Goal: Obtain resource: Download file/media

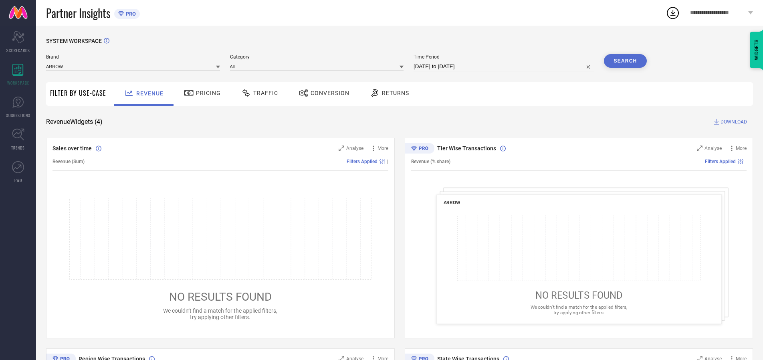
click at [258, 93] on span "Traffic" at bounding box center [265, 93] width 25 height 6
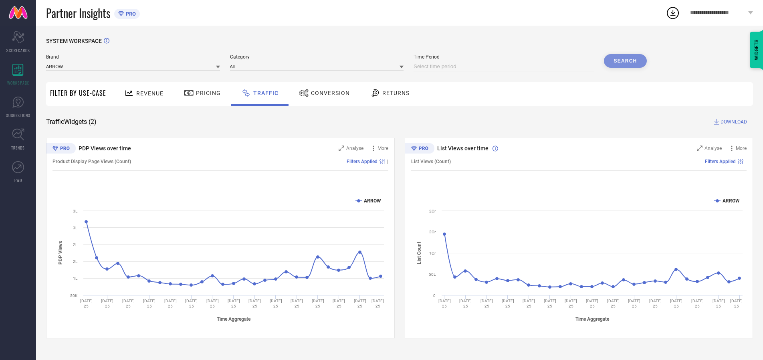
click at [505, 66] on input at bounding box center [503, 67] width 180 height 10
select select "8"
select select "2025"
select select "9"
select select "2025"
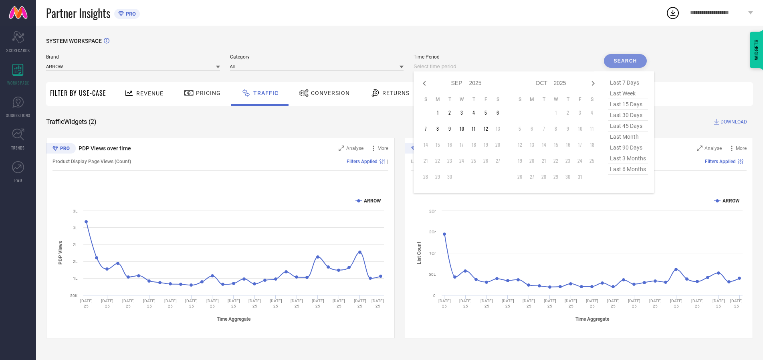
click at [464, 129] on td "10" at bounding box center [461, 129] width 12 height 12
type input "[DATE] to [DATE]"
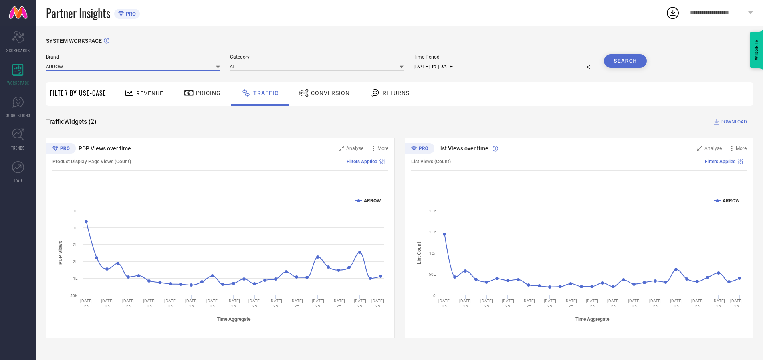
click at [133, 66] on input at bounding box center [133, 66] width 174 height 8
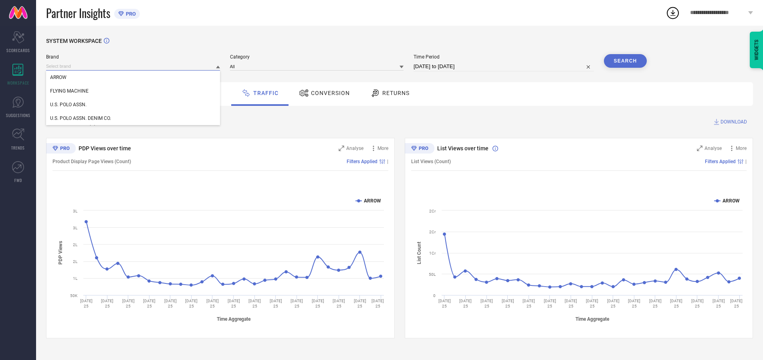
click at [133, 66] on input at bounding box center [133, 66] width 174 height 8
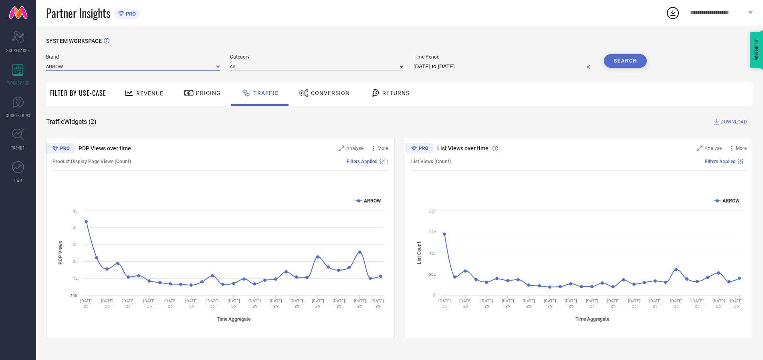
click at [133, 66] on input at bounding box center [133, 66] width 174 height 8
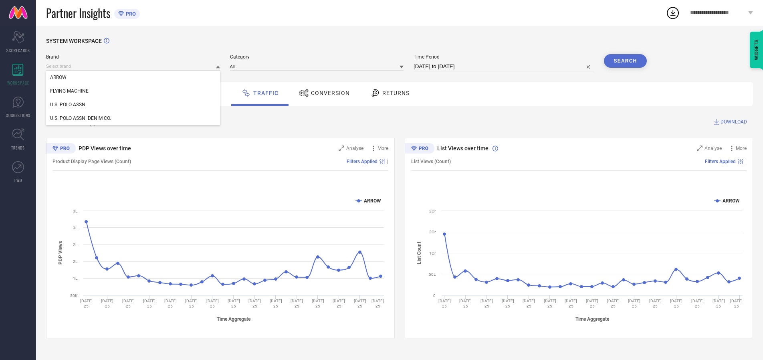
click at [133, 105] on div "U.S. POLO ASSN." at bounding box center [133, 105] width 174 height 14
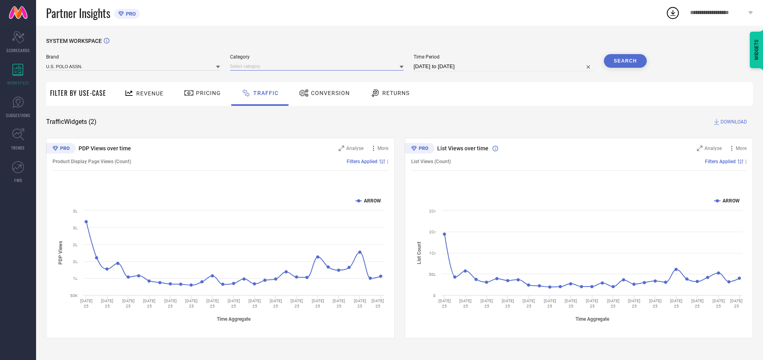
click at [318, 66] on input at bounding box center [317, 66] width 174 height 8
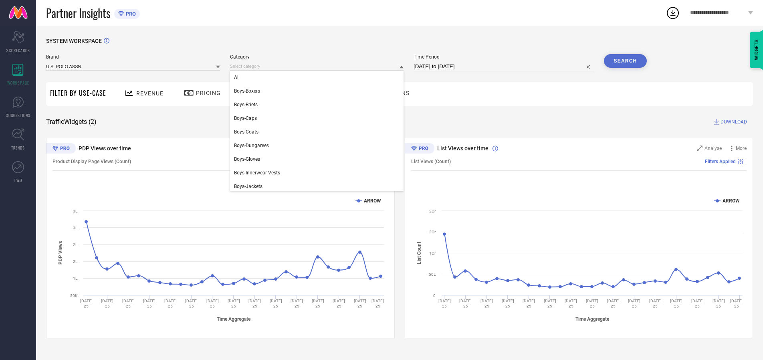
click at [318, 77] on div "All" at bounding box center [317, 77] width 174 height 14
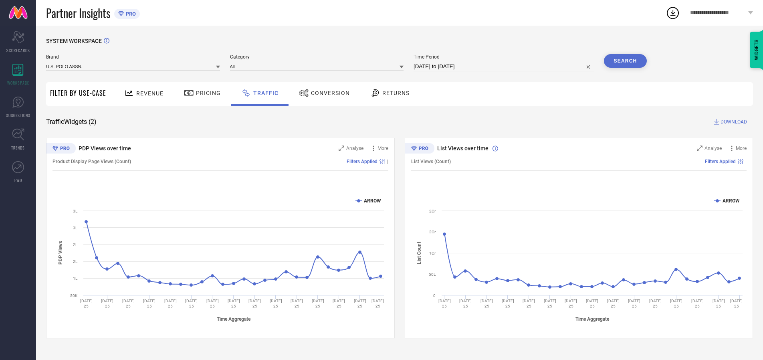
click at [625, 61] on button "Search" at bounding box center [625, 61] width 43 height 14
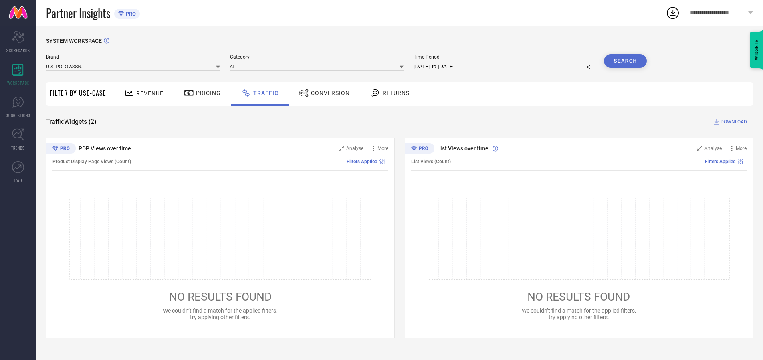
click at [732, 122] on span "DOWNLOAD" at bounding box center [733, 122] width 26 height 8
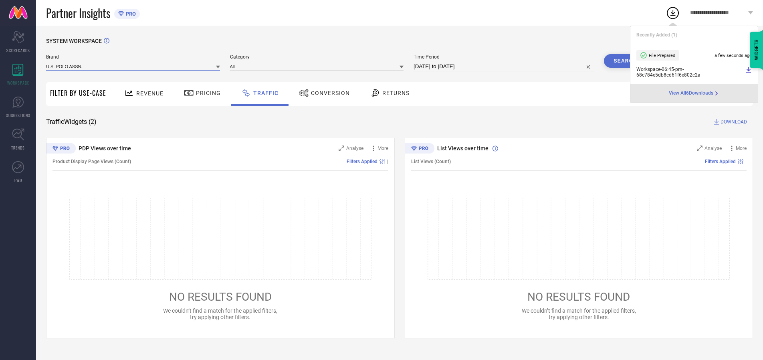
click at [133, 66] on input at bounding box center [133, 66] width 174 height 8
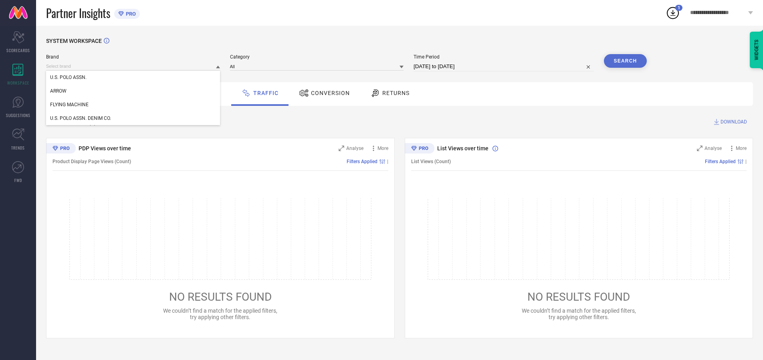
click at [133, 118] on div "U.S. POLO ASSN. DENIM CO." at bounding box center [133, 118] width 174 height 14
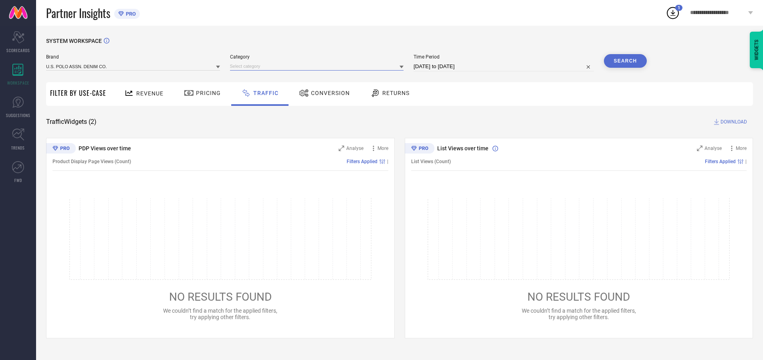
click at [318, 66] on input at bounding box center [317, 66] width 174 height 8
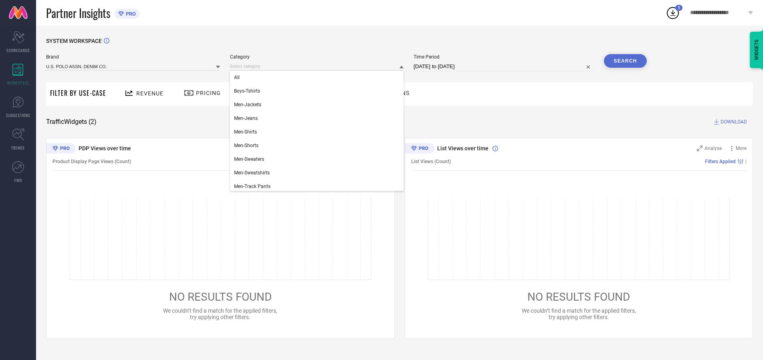
click at [318, 77] on div "All" at bounding box center [317, 77] width 174 height 14
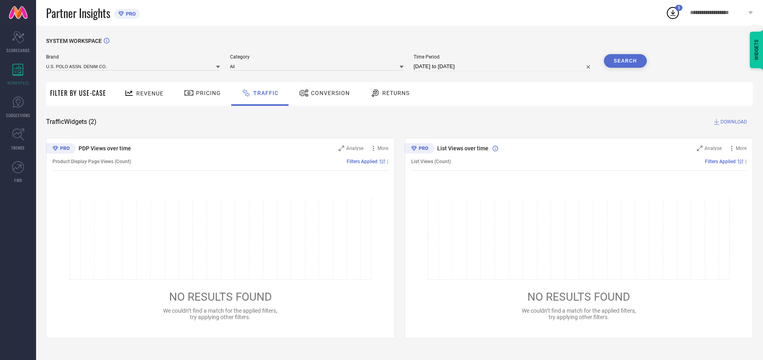
click at [625, 61] on button "Search" at bounding box center [625, 61] width 43 height 14
click at [732, 122] on span "DOWNLOAD" at bounding box center [733, 122] width 26 height 8
click at [505, 66] on input at bounding box center [503, 67] width 180 height 10
select select "8"
select select "2025"
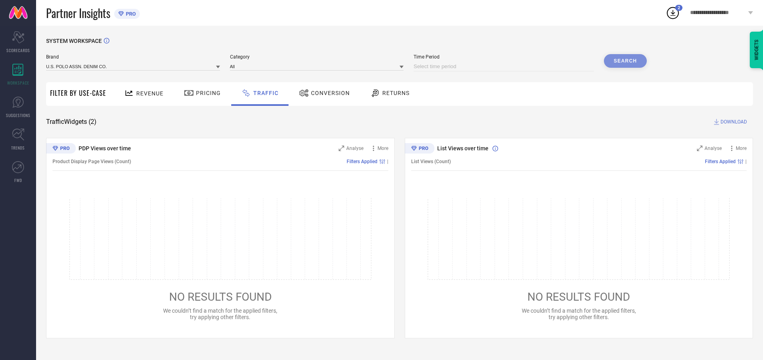
select select "9"
select select "2025"
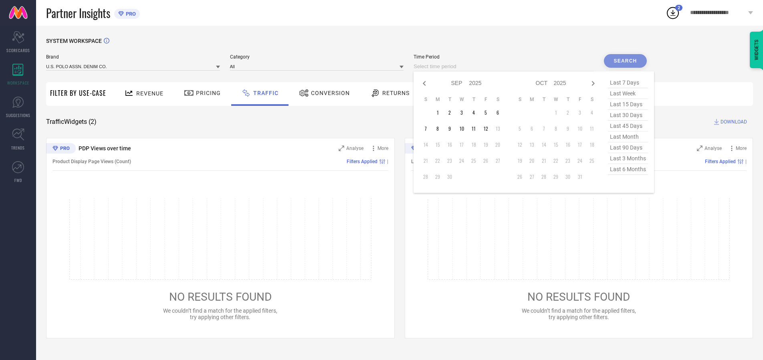
click at [476, 129] on td "11" at bounding box center [473, 129] width 12 height 12
type input "[DATE] to [DATE]"
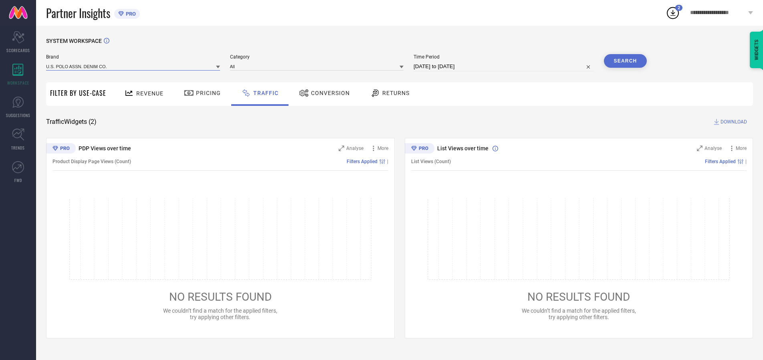
click at [133, 66] on input at bounding box center [133, 66] width 174 height 8
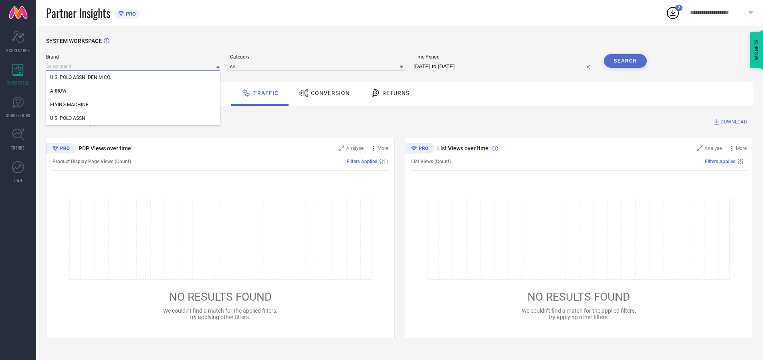
click at [133, 66] on input at bounding box center [133, 66] width 174 height 8
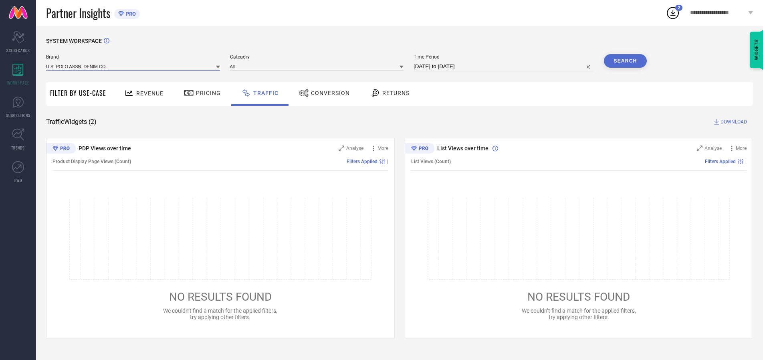
click at [133, 66] on input at bounding box center [133, 66] width 174 height 8
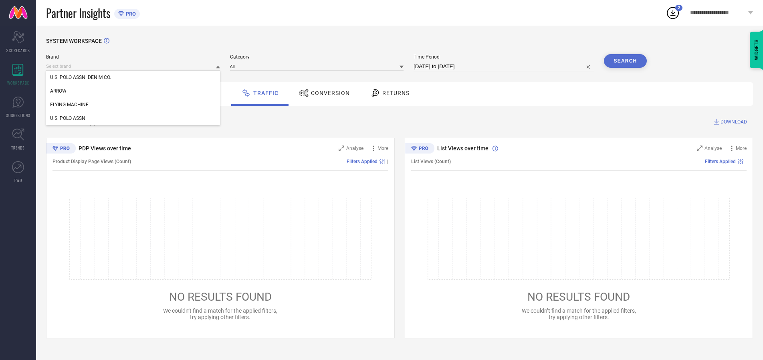
click at [133, 77] on div "U.S. POLO ASSN. DENIM CO." at bounding box center [133, 77] width 174 height 14
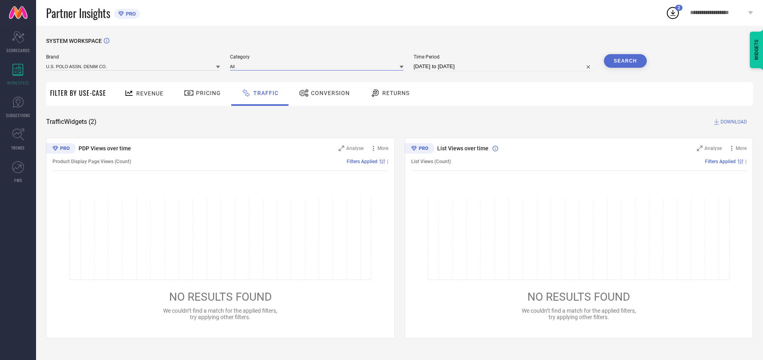
click at [318, 66] on input at bounding box center [317, 66] width 174 height 8
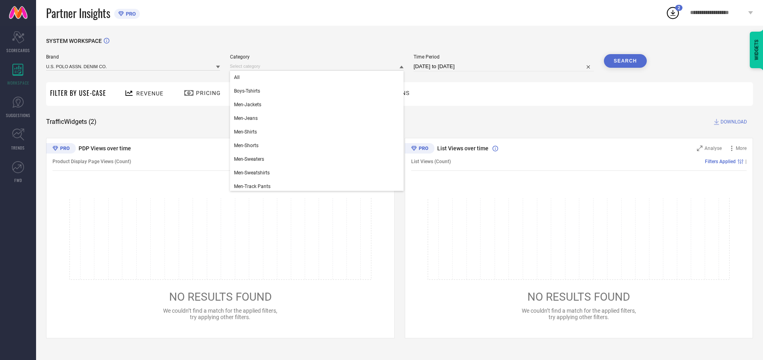
click at [318, 77] on div "All" at bounding box center [317, 77] width 174 height 14
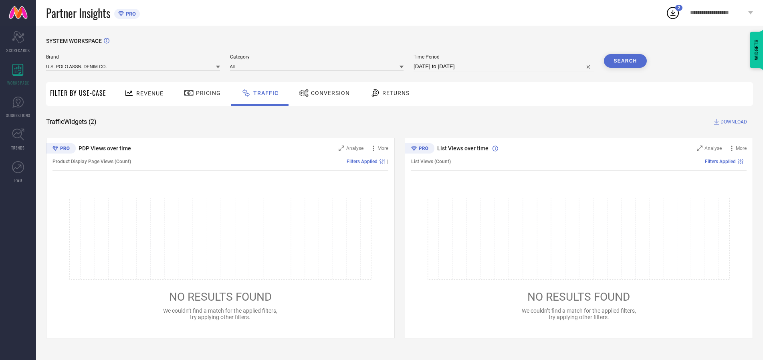
click at [625, 61] on button "Search" at bounding box center [625, 61] width 43 height 14
click at [732, 122] on span "DOWNLOAD" at bounding box center [733, 122] width 26 height 8
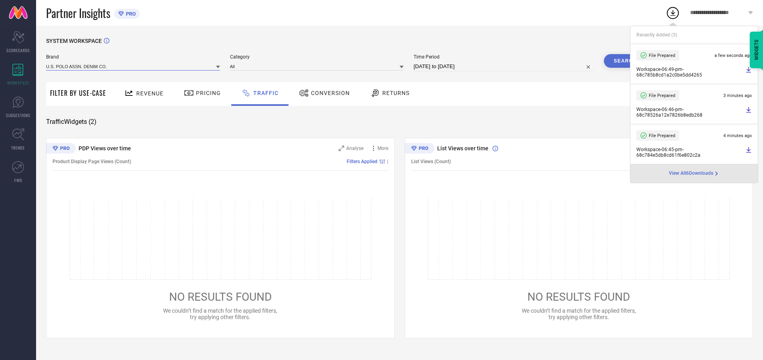
click at [133, 66] on input at bounding box center [133, 66] width 174 height 8
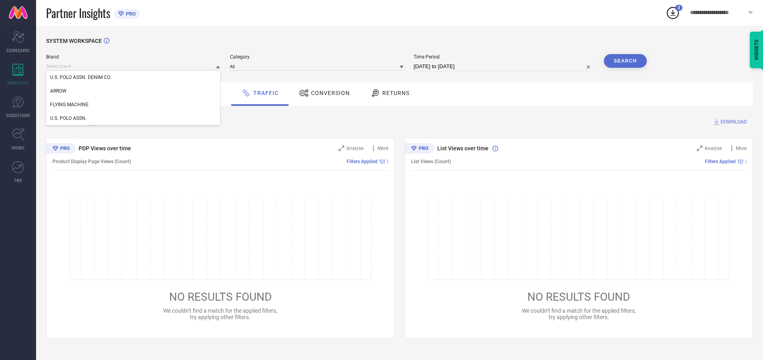
click at [133, 118] on div "U.S. POLO ASSN." at bounding box center [133, 118] width 174 height 14
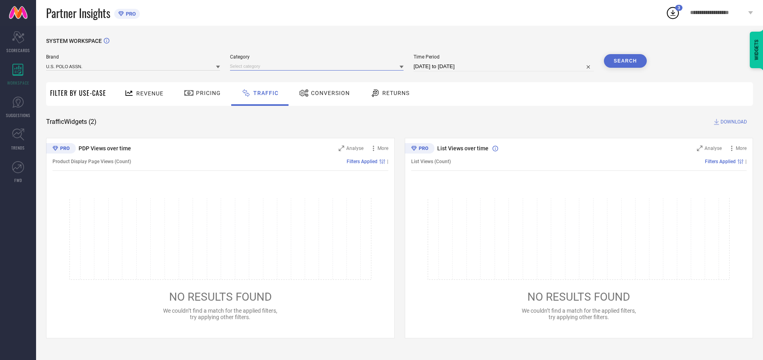
click at [318, 66] on input at bounding box center [317, 66] width 174 height 8
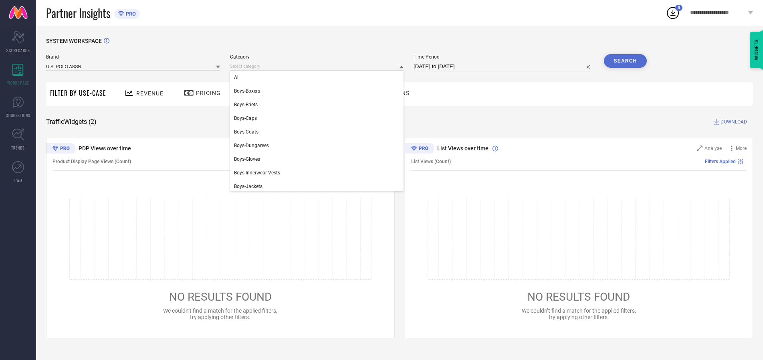
click at [318, 77] on div "All" at bounding box center [317, 77] width 174 height 14
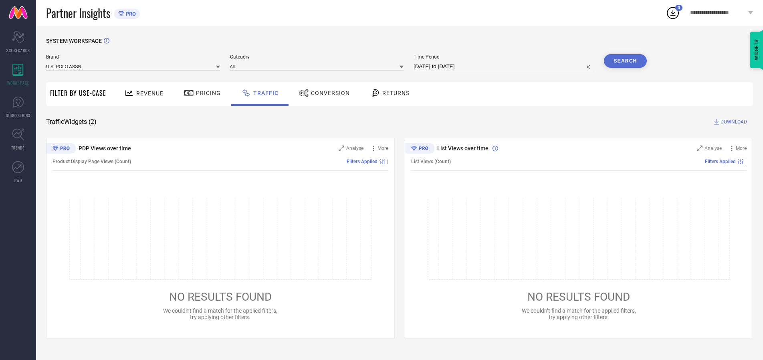
click at [625, 61] on button "Search" at bounding box center [625, 61] width 43 height 14
click at [732, 122] on span "DOWNLOAD" at bounding box center [733, 122] width 26 height 8
click at [505, 66] on input at bounding box center [503, 67] width 180 height 10
select select "8"
select select "2025"
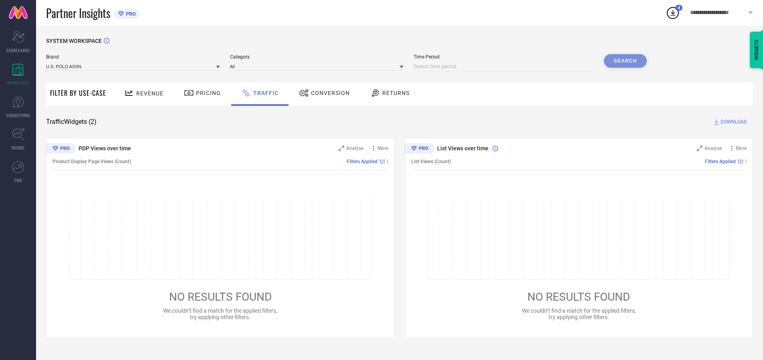
select select "9"
select select "2025"
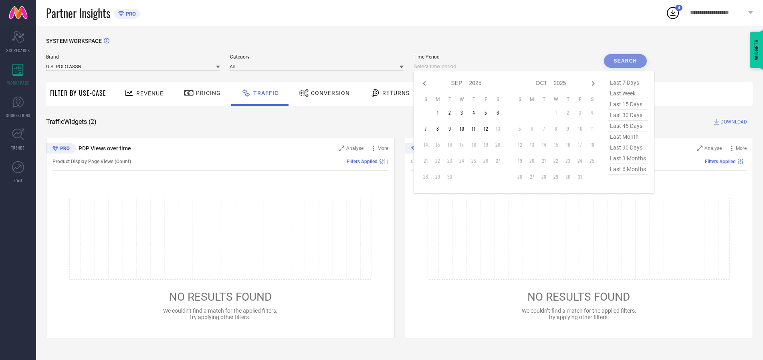
click at [488, 129] on td "12" at bounding box center [485, 129] width 12 height 12
type input "[DATE] to [DATE]"
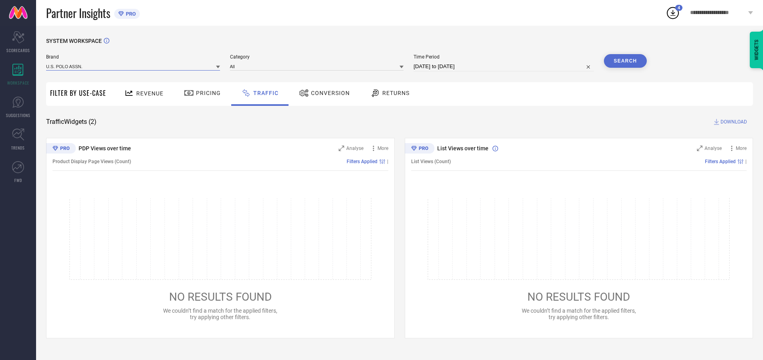
click at [133, 66] on input at bounding box center [133, 66] width 174 height 8
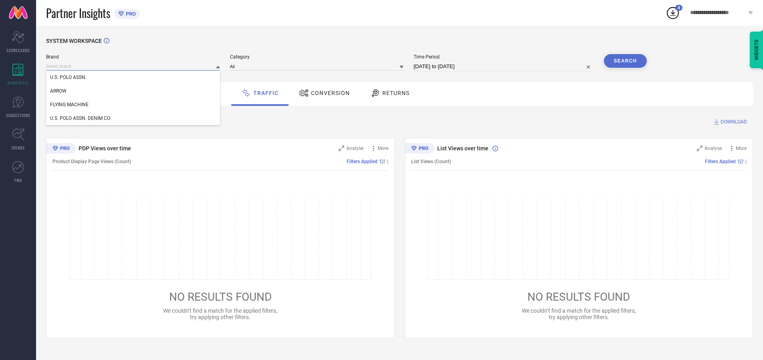
click at [133, 66] on input at bounding box center [133, 66] width 174 height 8
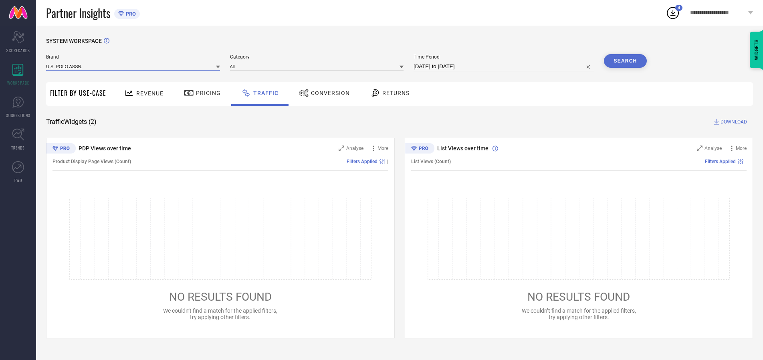
click at [133, 66] on input at bounding box center [133, 66] width 174 height 8
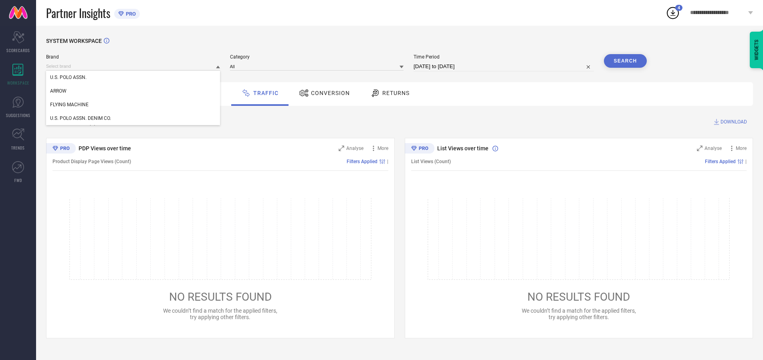
click at [133, 77] on div "U.S. POLO ASSN." at bounding box center [133, 77] width 174 height 14
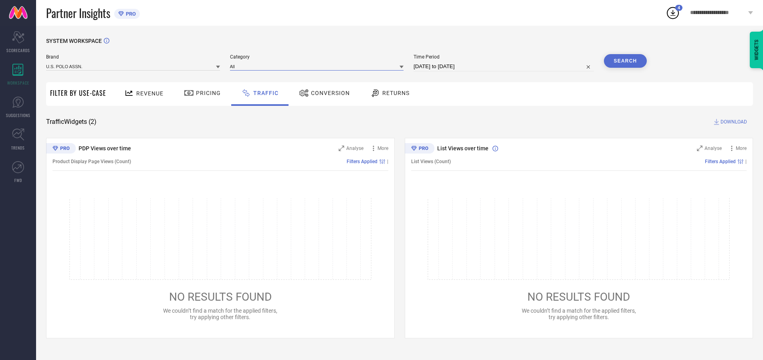
click at [318, 66] on input at bounding box center [317, 66] width 174 height 8
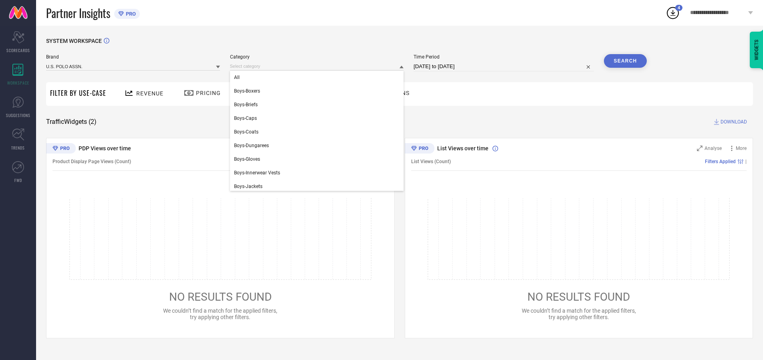
click at [318, 77] on div "All" at bounding box center [317, 77] width 174 height 14
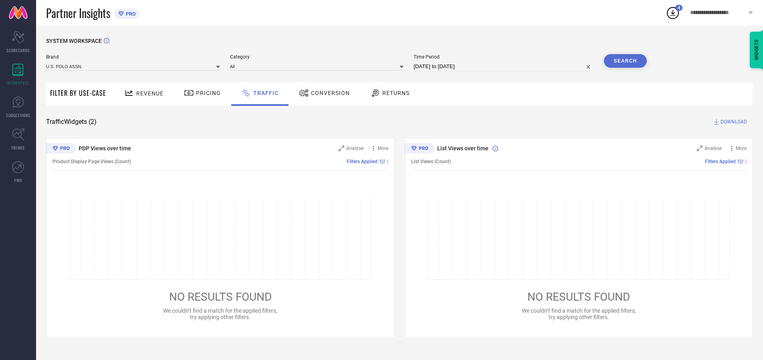
click at [625, 61] on button "Search" at bounding box center [625, 61] width 43 height 14
click at [732, 122] on span "DOWNLOAD" at bounding box center [733, 122] width 26 height 8
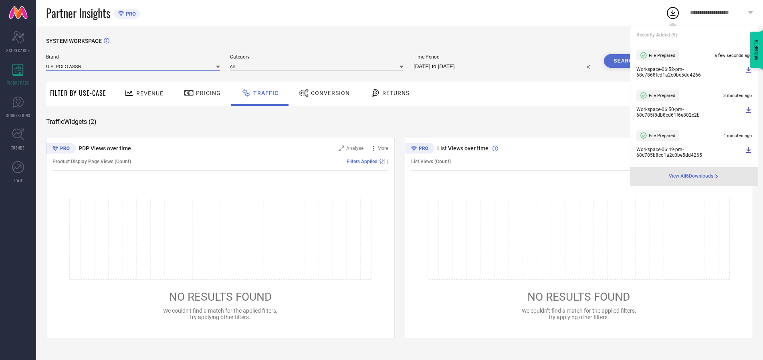
click at [133, 66] on input at bounding box center [133, 66] width 174 height 8
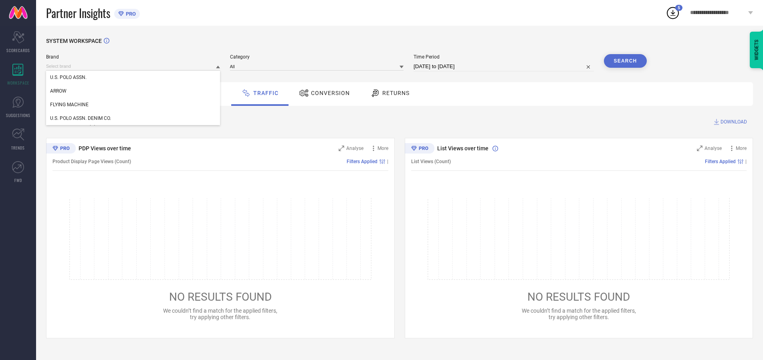
click at [133, 118] on div "U.S. POLO ASSN. DENIM CO." at bounding box center [133, 118] width 174 height 14
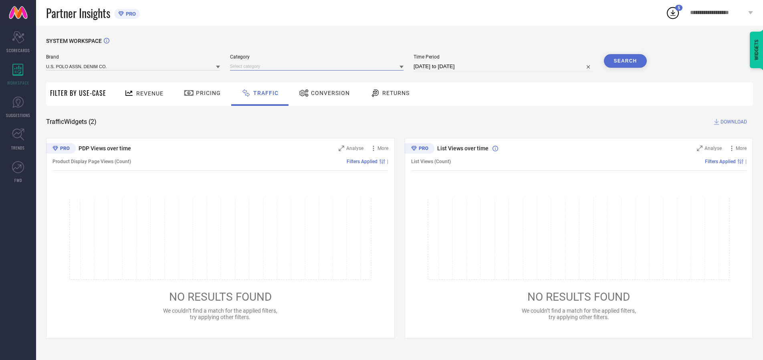
click at [318, 66] on input at bounding box center [317, 66] width 174 height 8
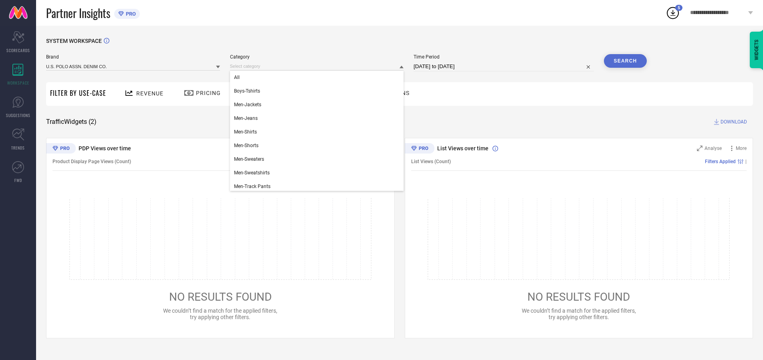
click at [318, 77] on div "All" at bounding box center [317, 77] width 174 height 14
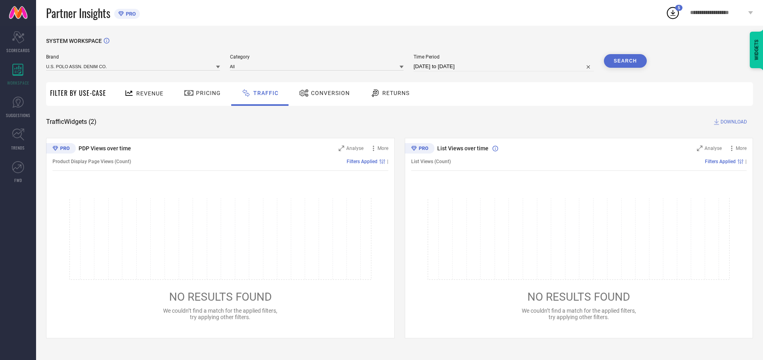
click at [625, 61] on button "Search" at bounding box center [625, 61] width 43 height 14
click at [732, 122] on span "DOWNLOAD" at bounding box center [733, 122] width 26 height 8
